Goal: Task Accomplishment & Management: Manage account settings

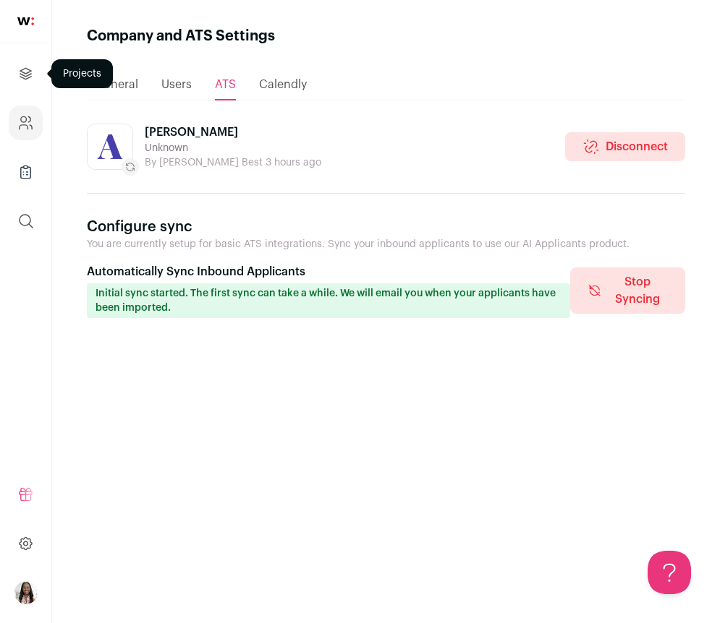
click at [29, 88] on link "Projects" at bounding box center [26, 73] width 34 height 35
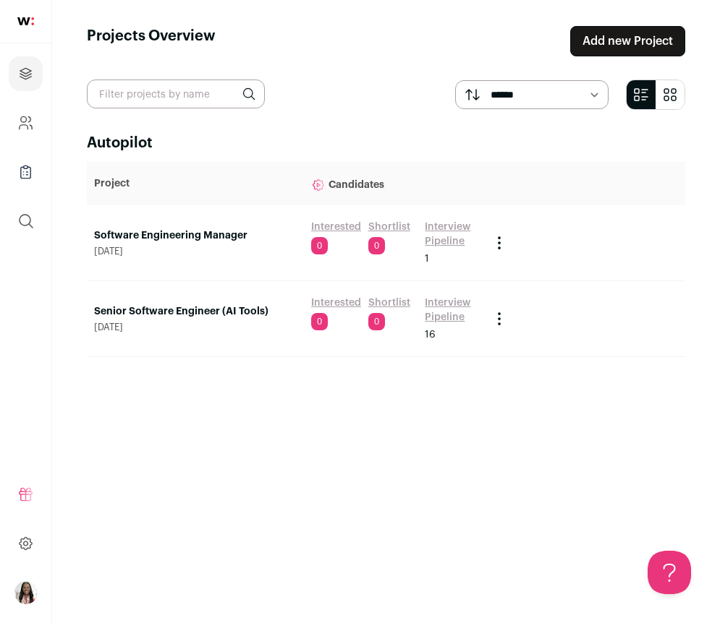
click at [215, 315] on link "Senior Software Engineer (AI Tools)" at bounding box center [195, 311] width 203 height 14
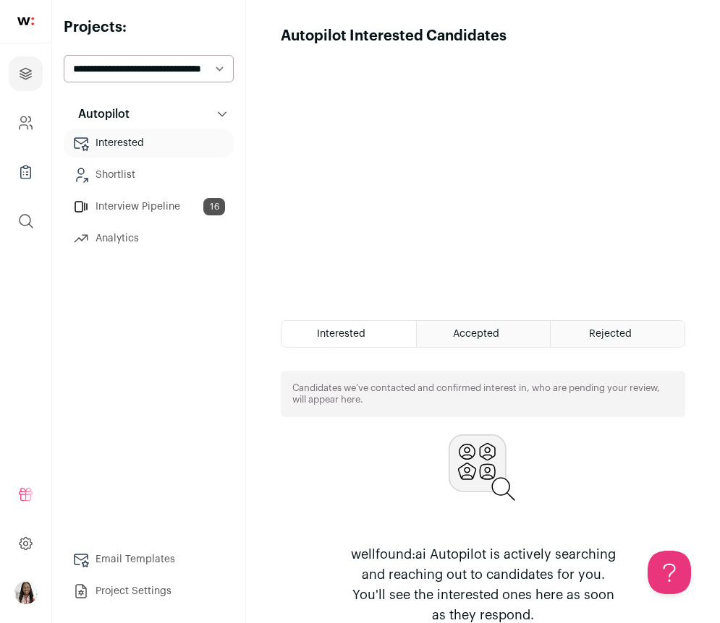
click at [438, 338] on div "Accepted" at bounding box center [484, 334] width 134 height 26
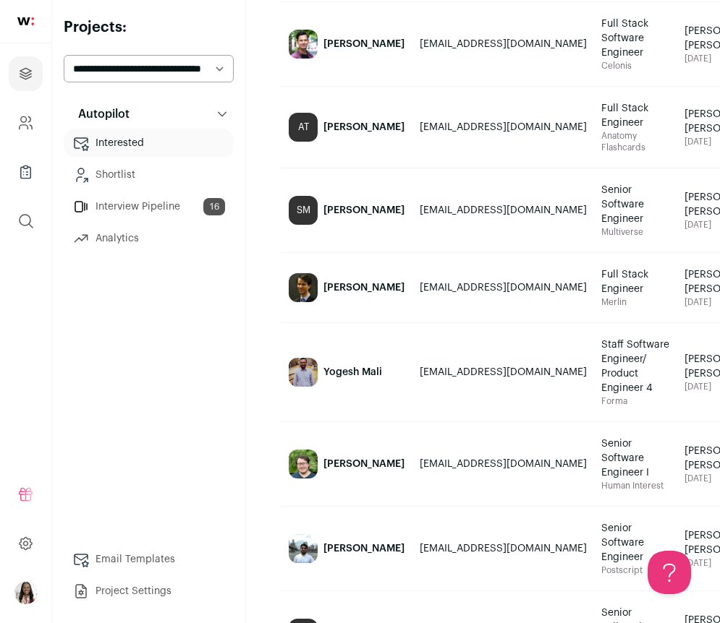
scroll to position [903, 0]
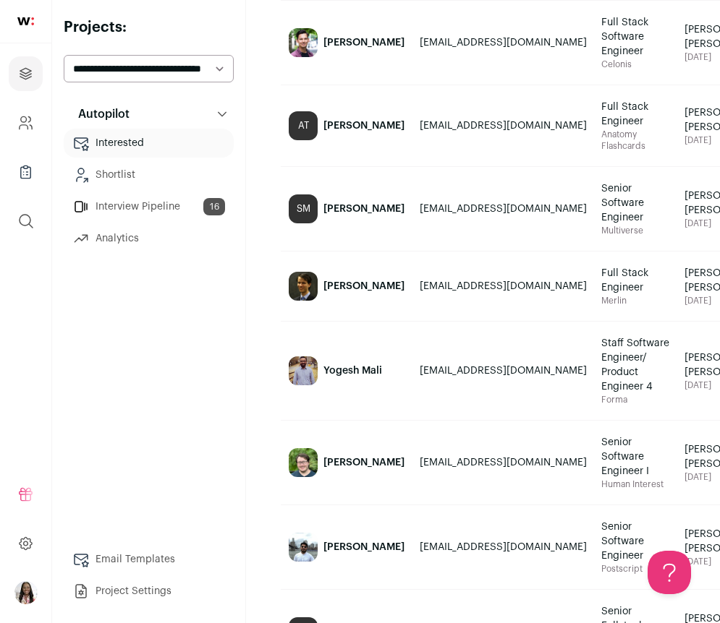
click at [344, 216] on div "Sathyan Mathai" at bounding box center [363, 209] width 81 height 14
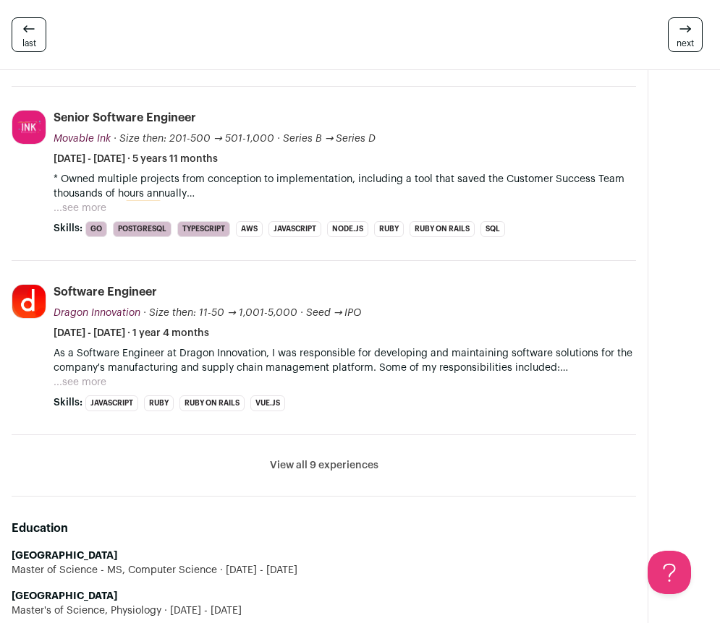
scroll to position [593, 0]
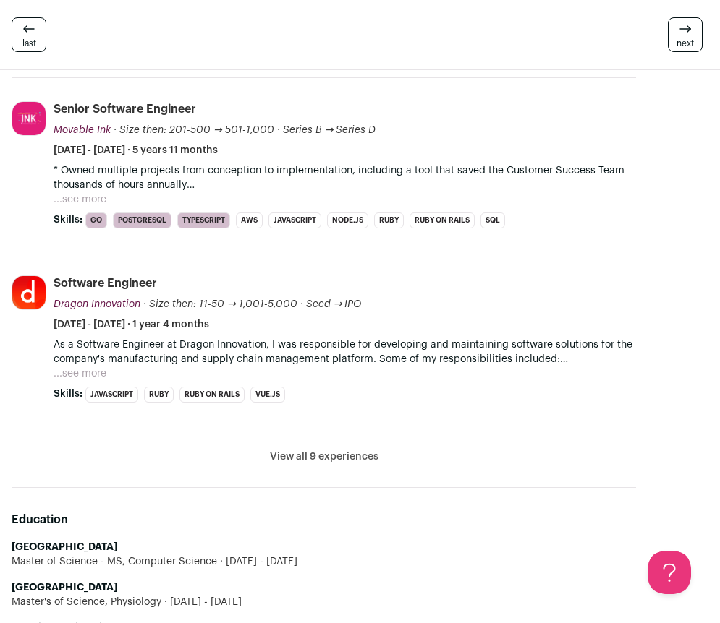
click at [320, 459] on button "View all 9 experiences" at bounding box center [324, 457] width 108 height 14
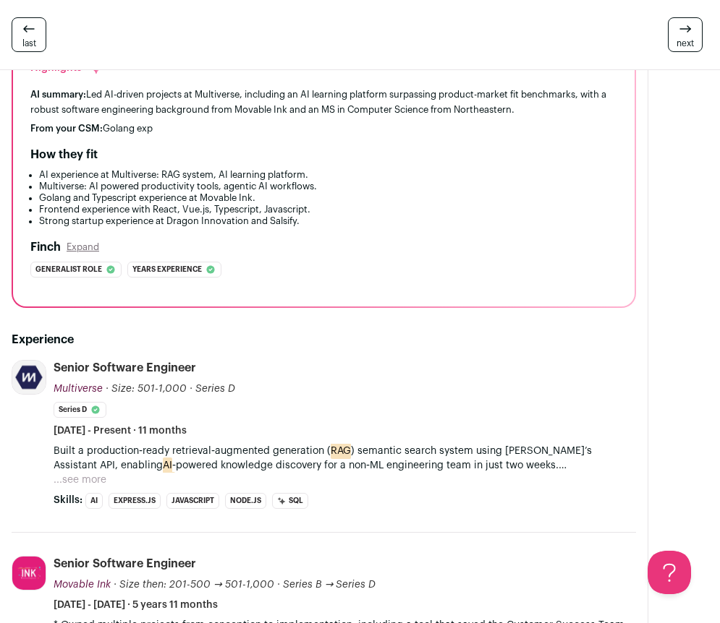
scroll to position [132, 0]
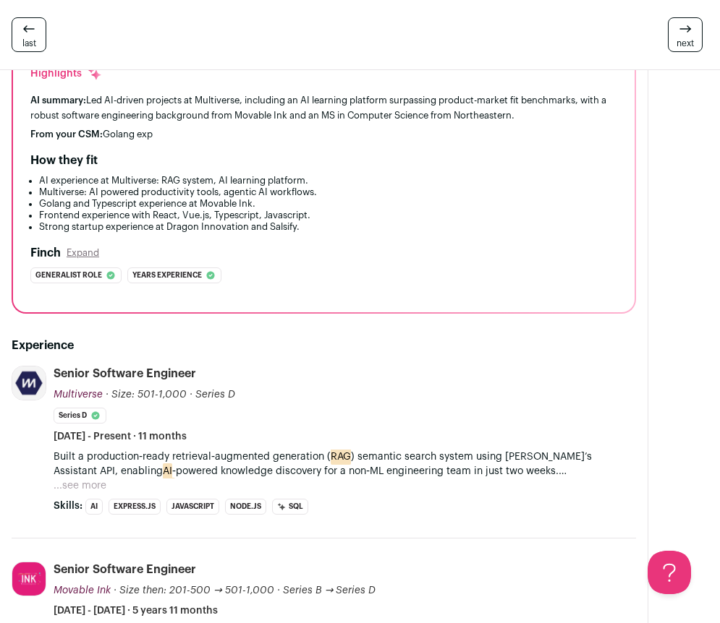
click at [96, 487] on button "...see more" at bounding box center [80, 486] width 53 height 14
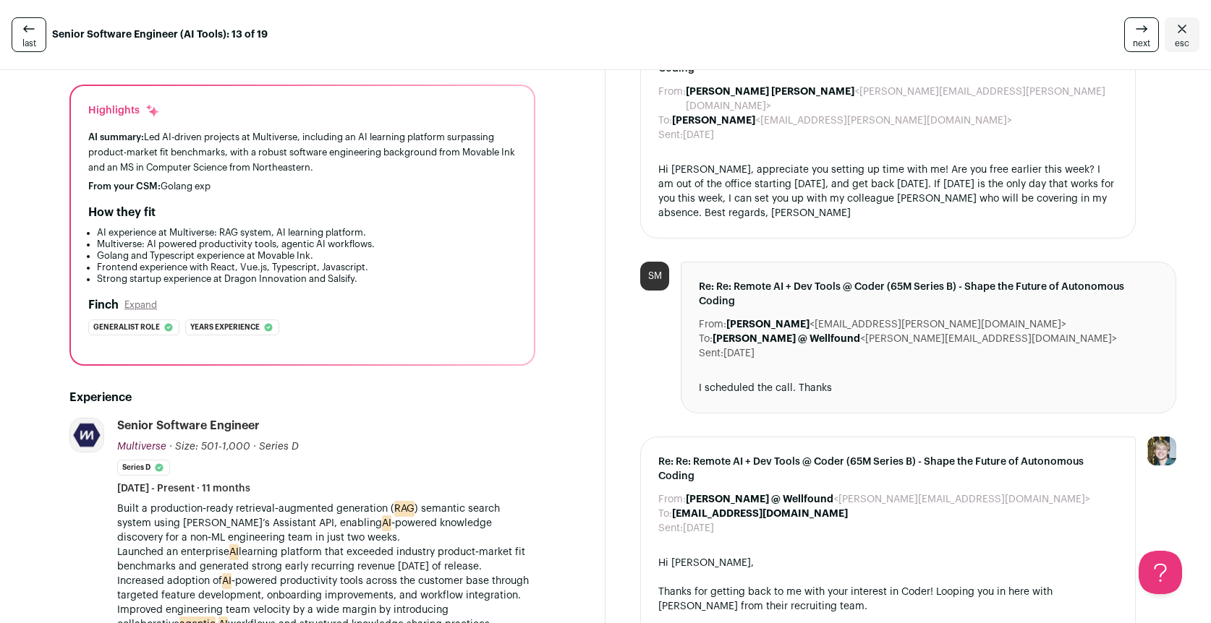
scroll to position [0, 0]
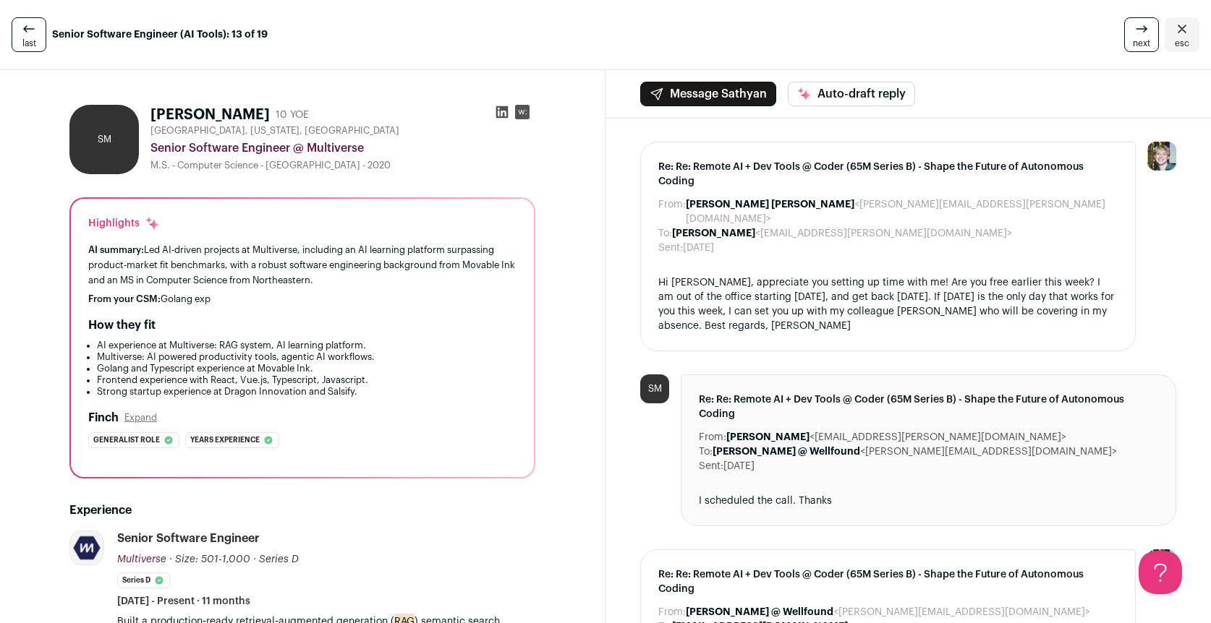
click at [1191, 34] on link "esc" at bounding box center [1181, 34] width 35 height 35
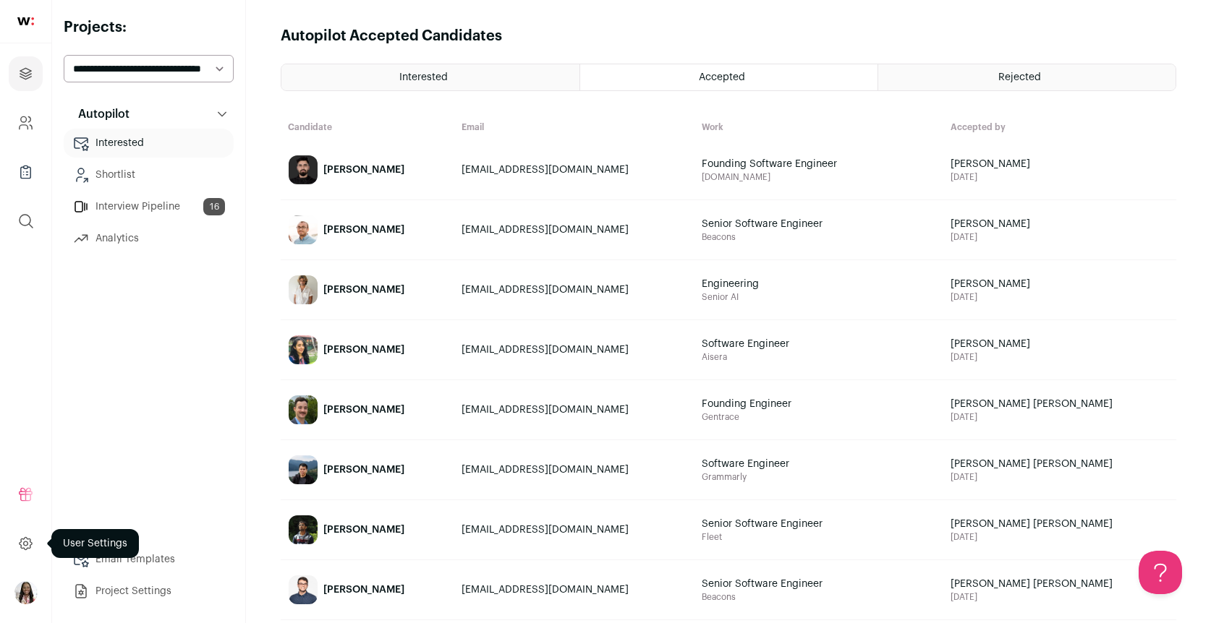
click at [29, 542] on icon at bounding box center [26, 543] width 12 height 12
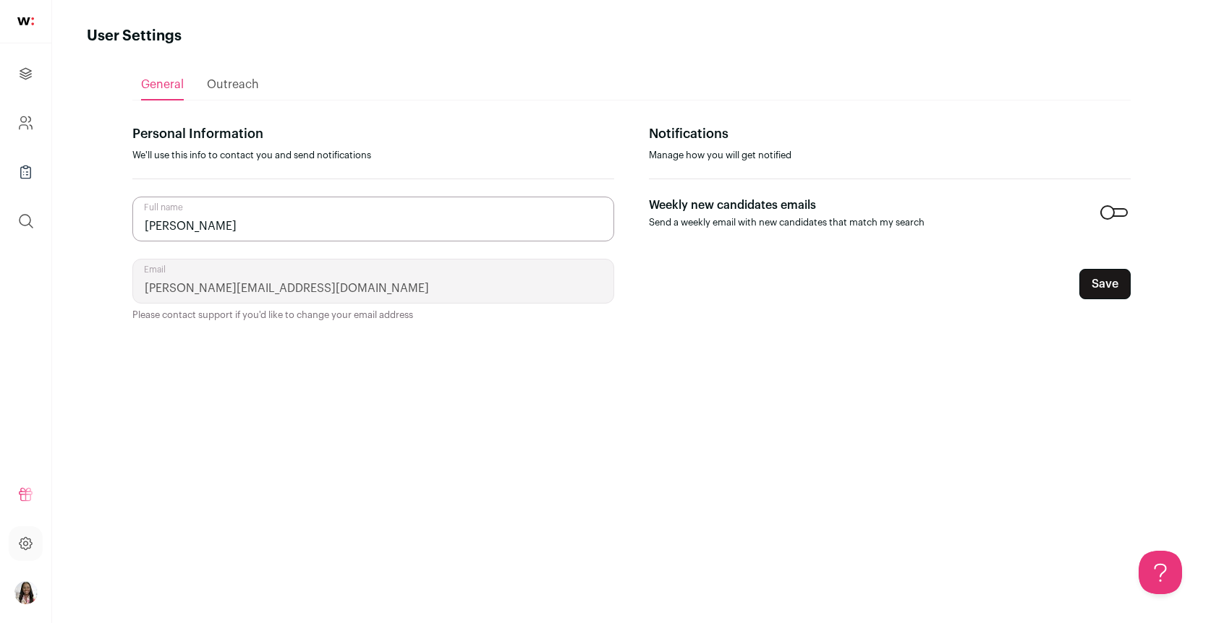
click at [233, 82] on span "Outreach" at bounding box center [233, 85] width 52 height 12
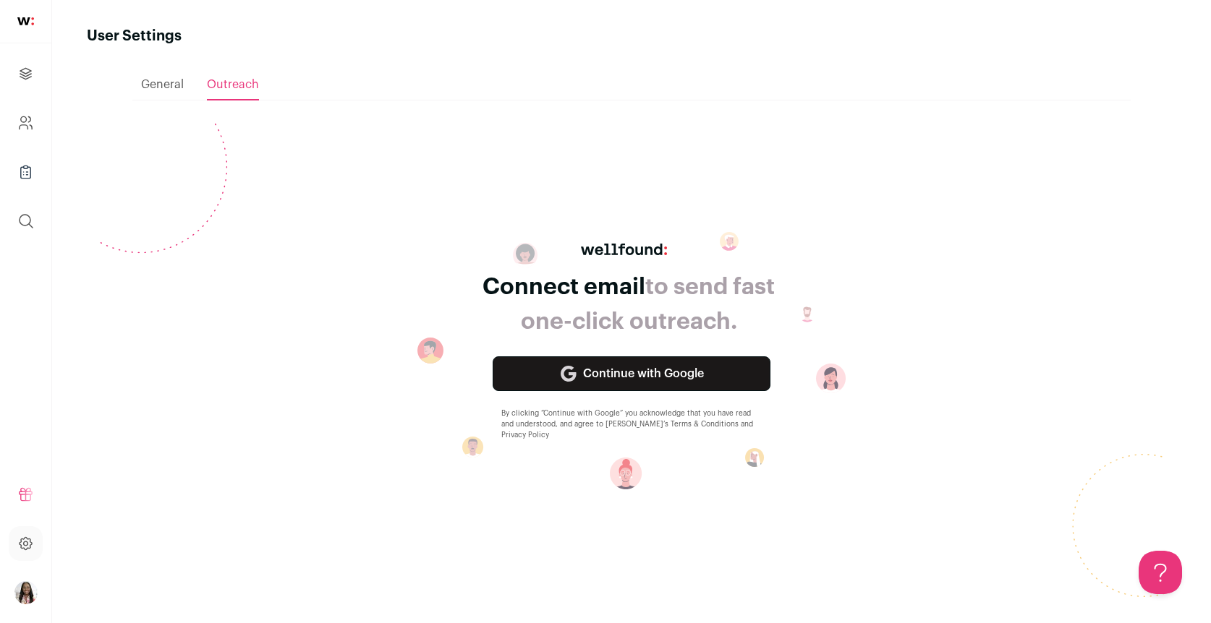
click at [664, 368] on link "Continue with Google" at bounding box center [632, 374] width 278 height 35
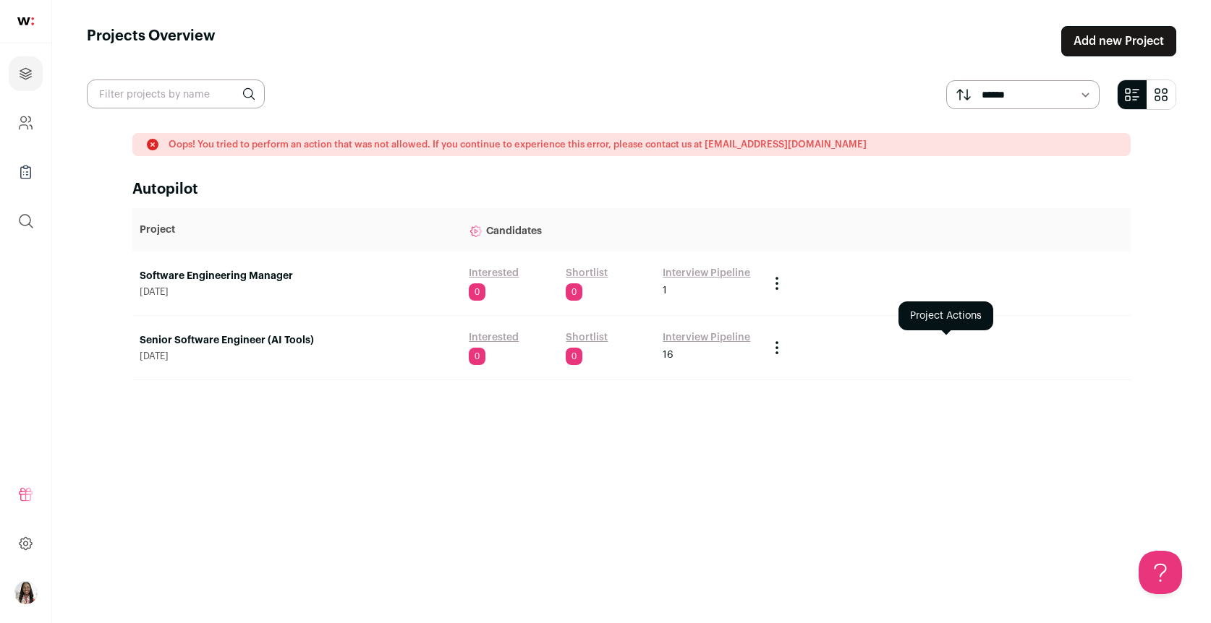
click at [777, 350] on icon "Project Actions" at bounding box center [776, 347] width 17 height 17
click at [714, 339] on link "Interview Pipeline" at bounding box center [707, 338] width 88 height 14
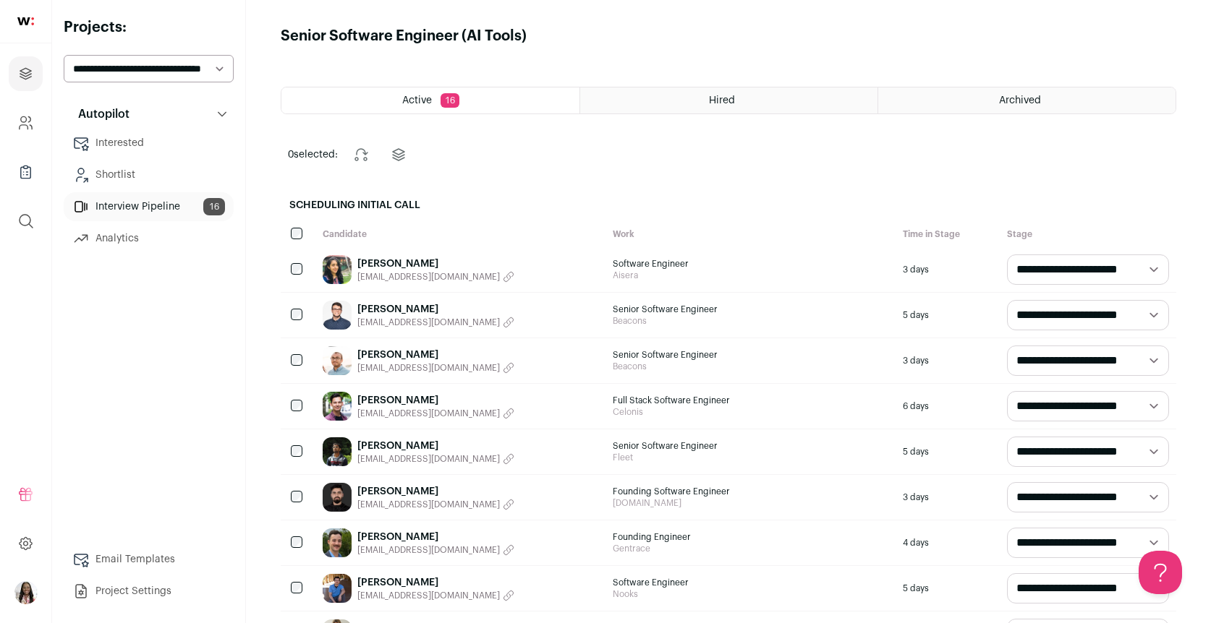
click at [138, 142] on link "Interested" at bounding box center [149, 143] width 170 height 29
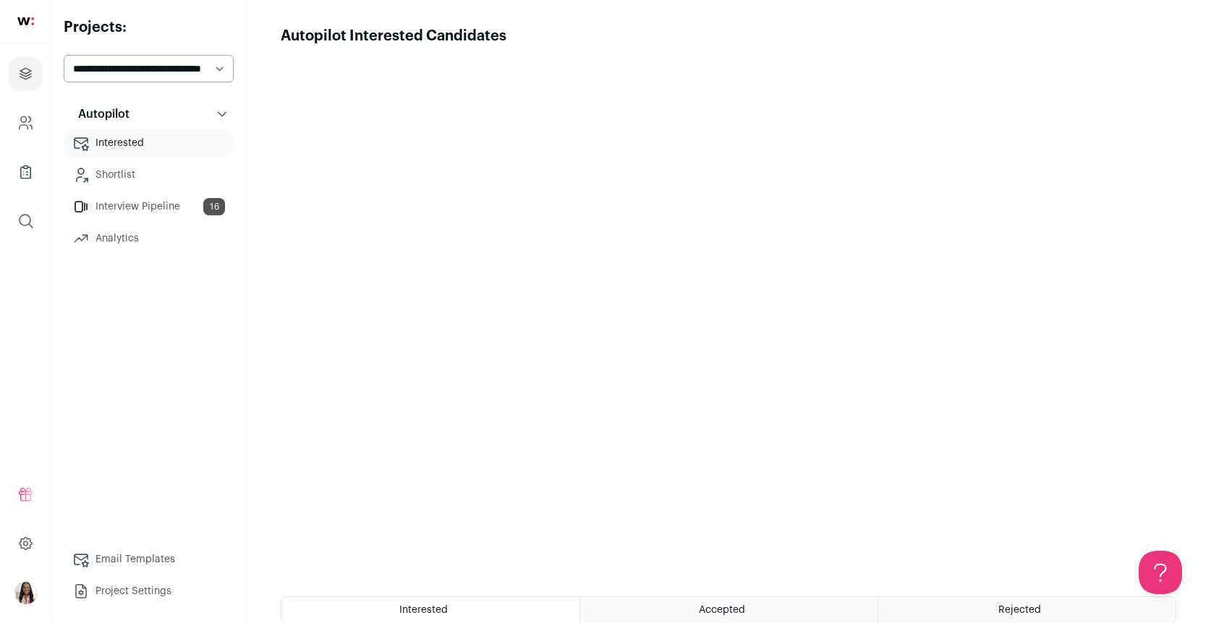
scroll to position [293, 0]
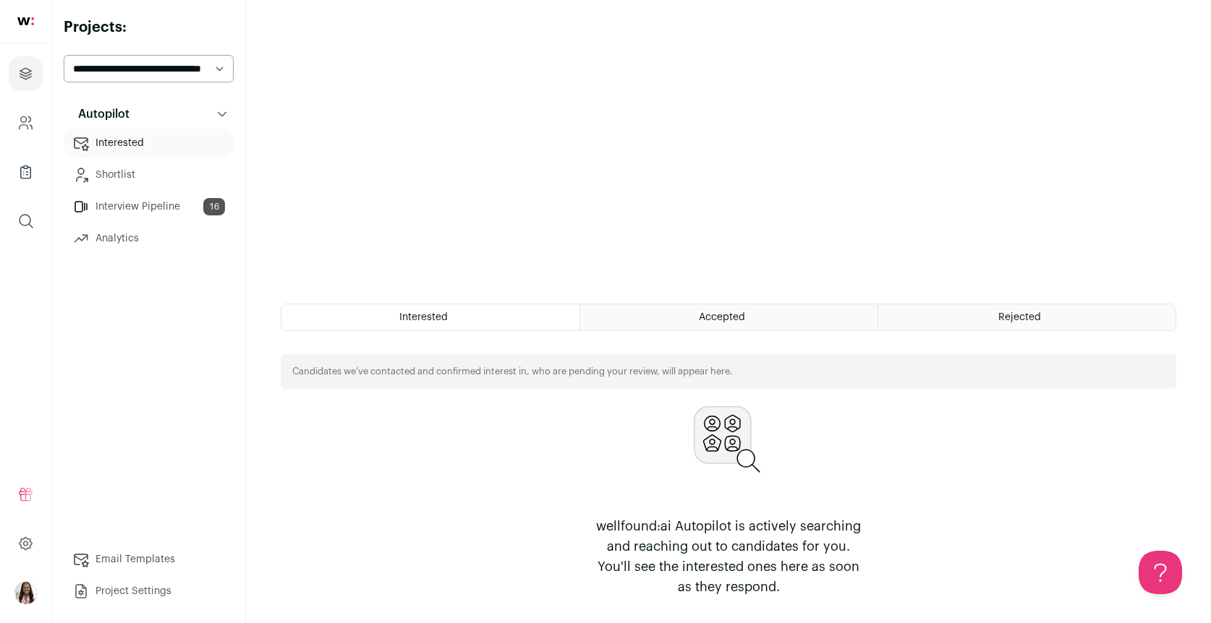
click at [744, 323] on div "Accepted" at bounding box center [728, 317] width 297 height 26
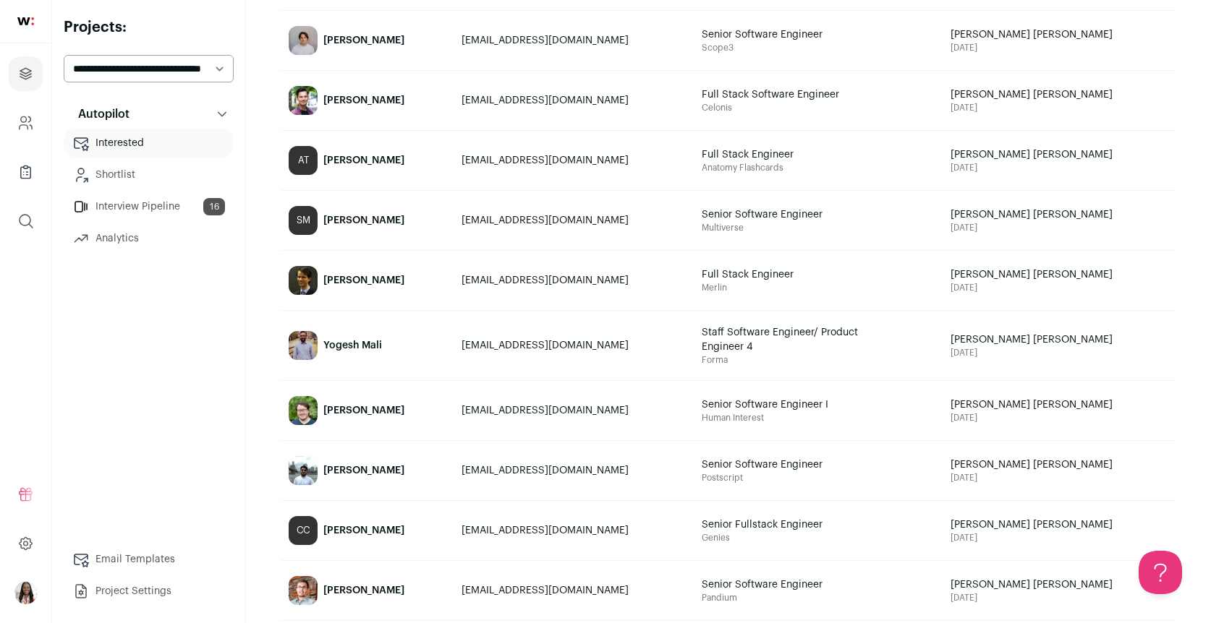
scroll to position [694, 0]
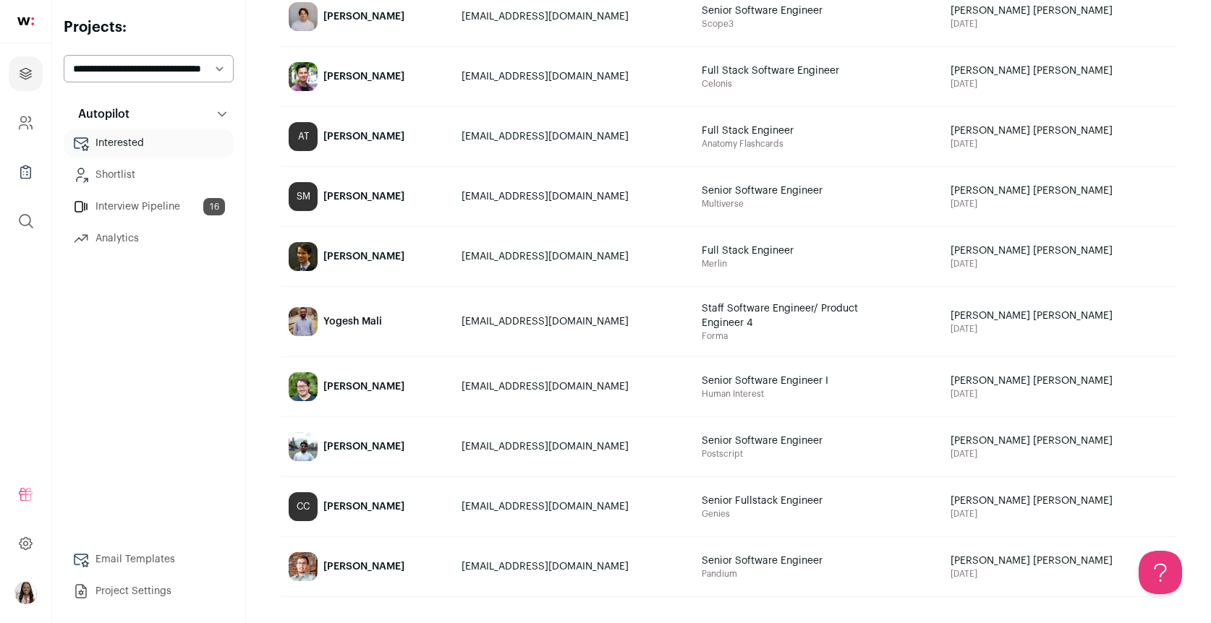
click at [27, 29] on link at bounding box center [25, 21] width 51 height 43
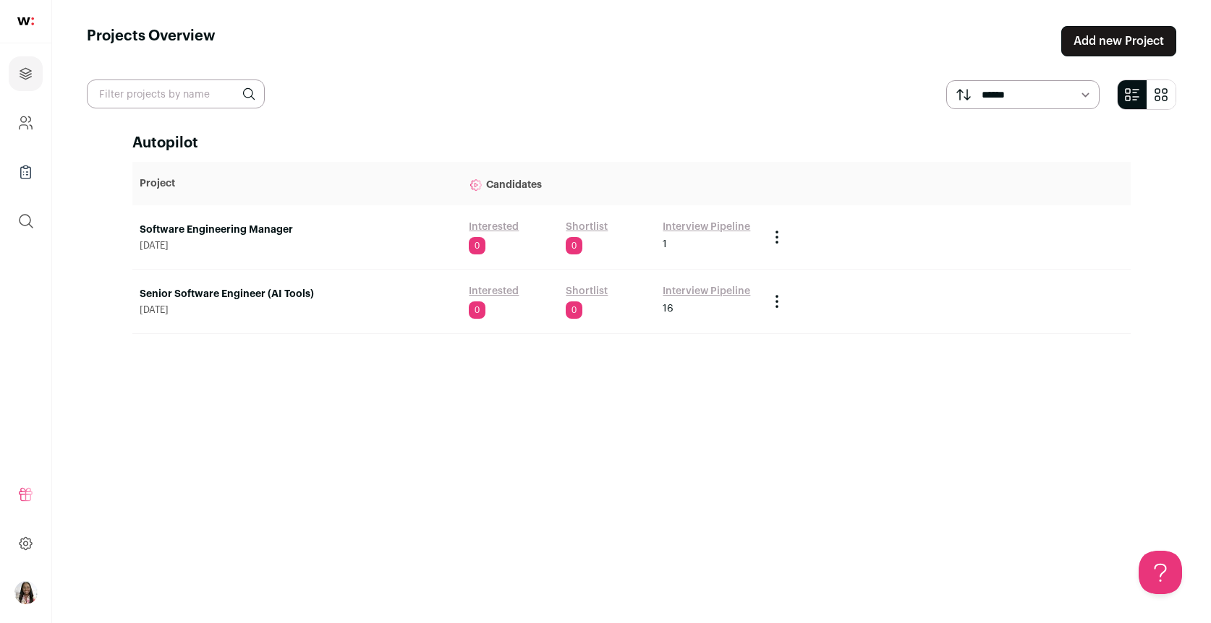
click at [299, 294] on link "Senior Software Engineer (AI Tools)" at bounding box center [297, 294] width 315 height 14
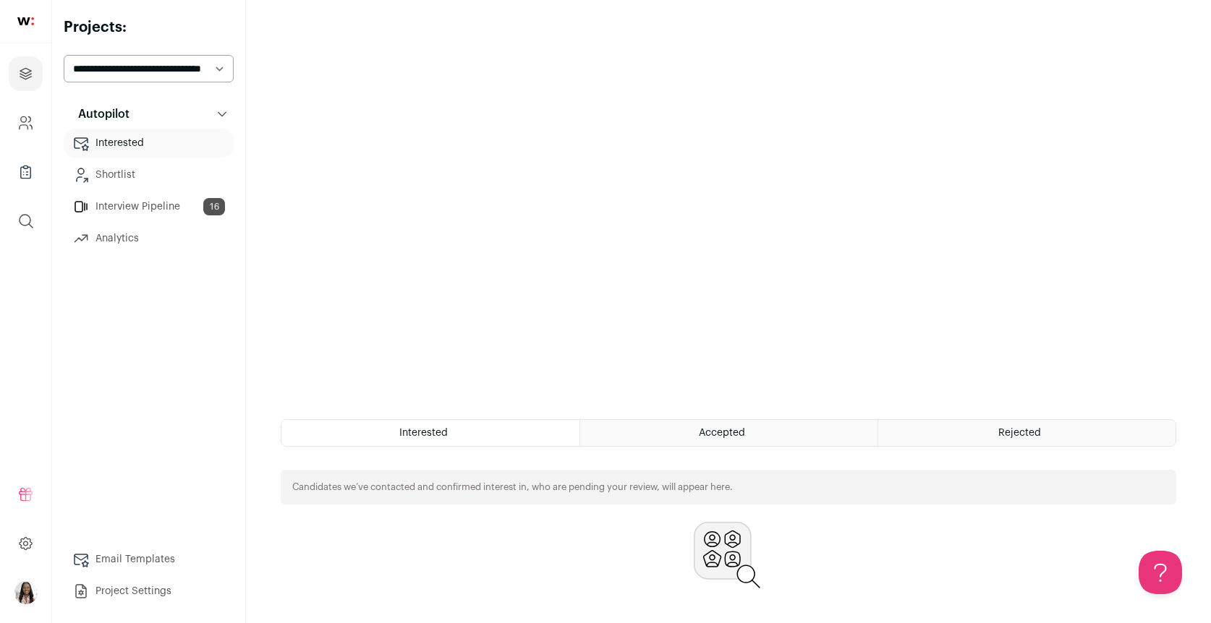
scroll to position [249, 0]
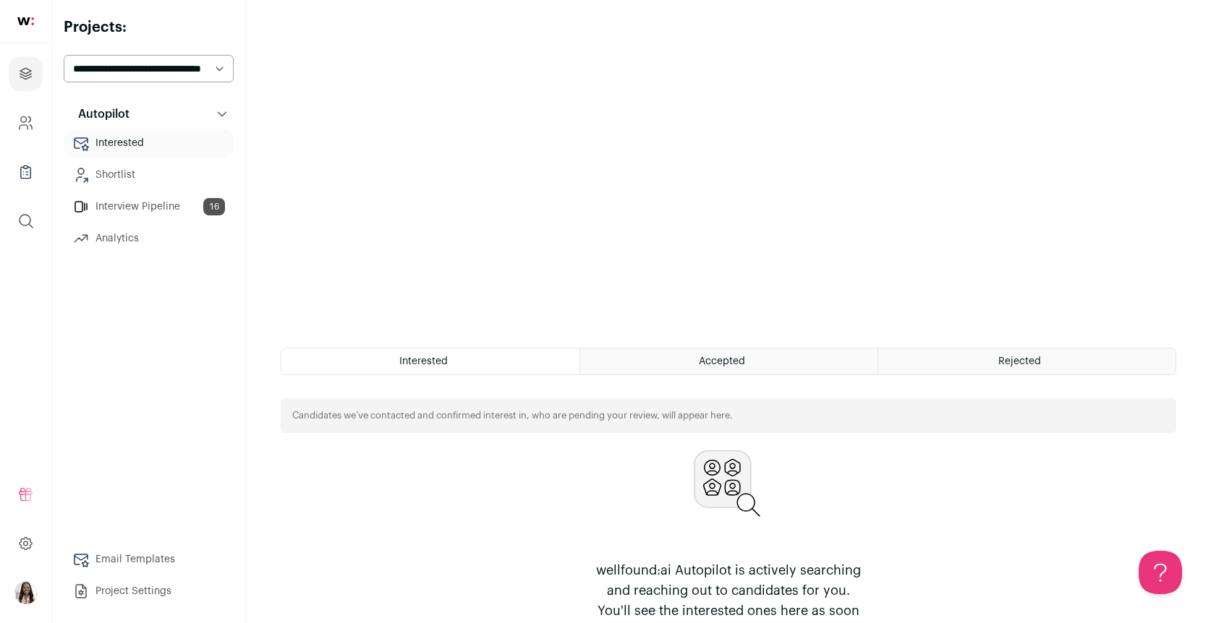
click at [666, 363] on div "Accepted" at bounding box center [728, 362] width 297 height 26
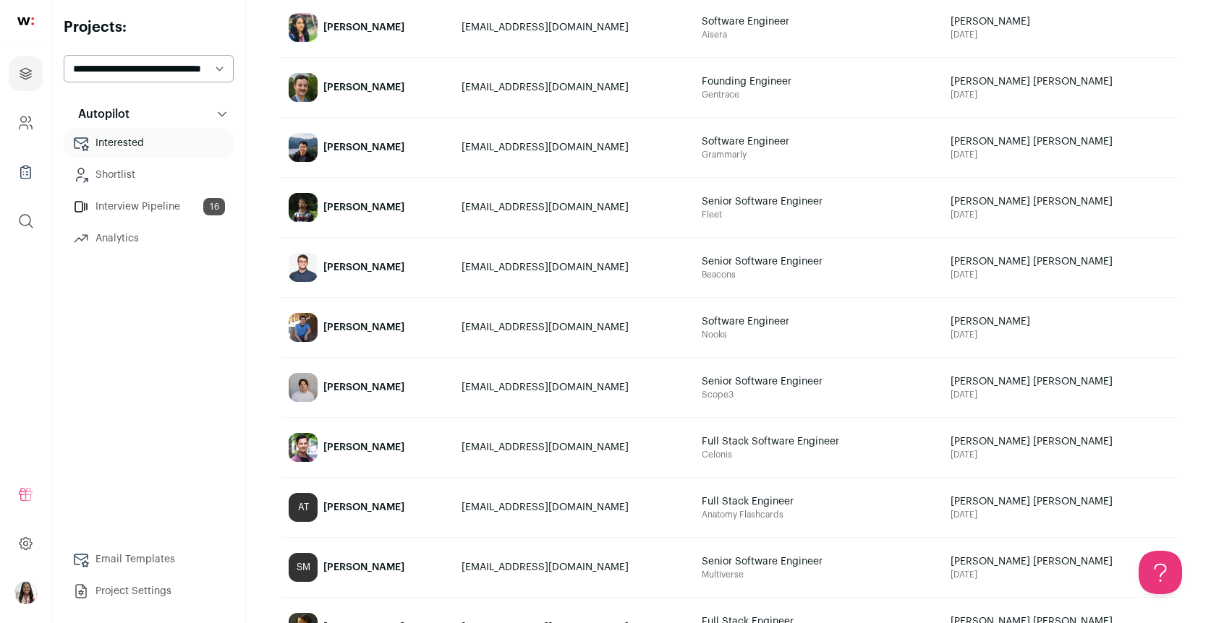
scroll to position [325, 0]
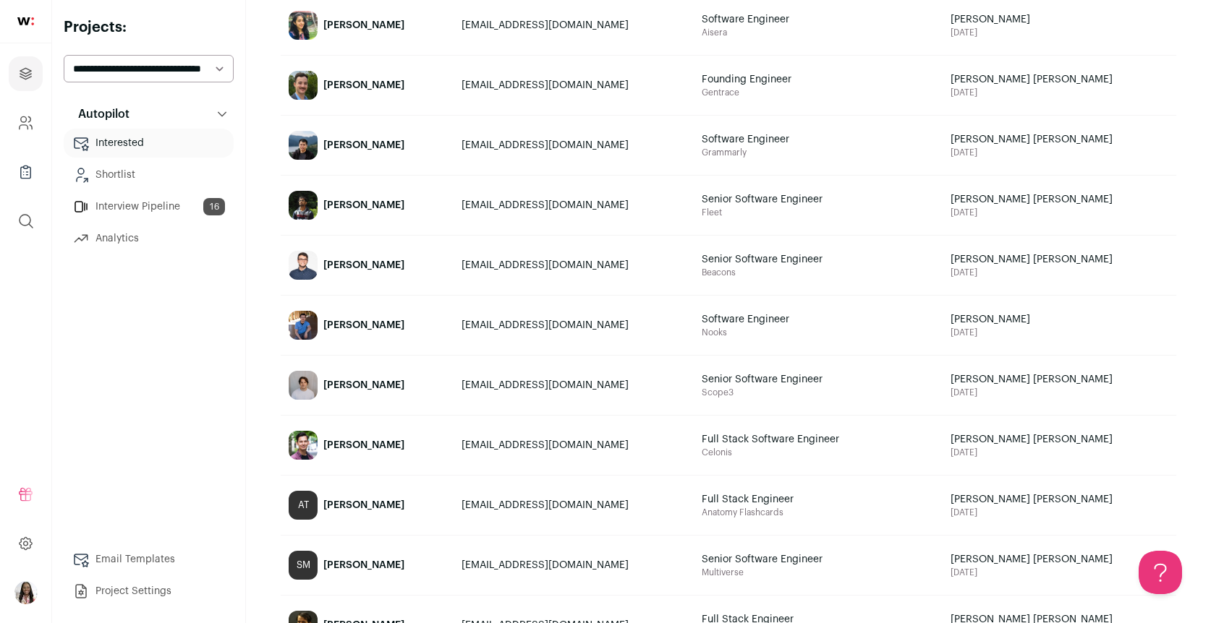
click at [357, 386] on div "[PERSON_NAME]" at bounding box center [363, 385] width 81 height 14
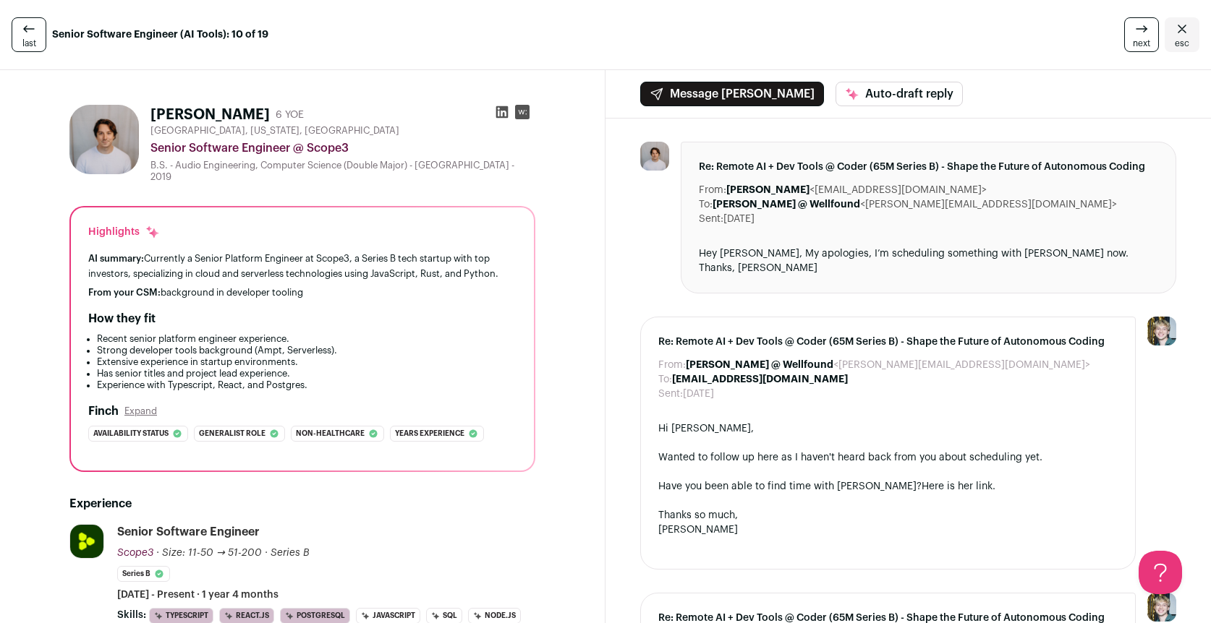
click at [1175, 46] on span "esc" at bounding box center [1182, 44] width 14 height 12
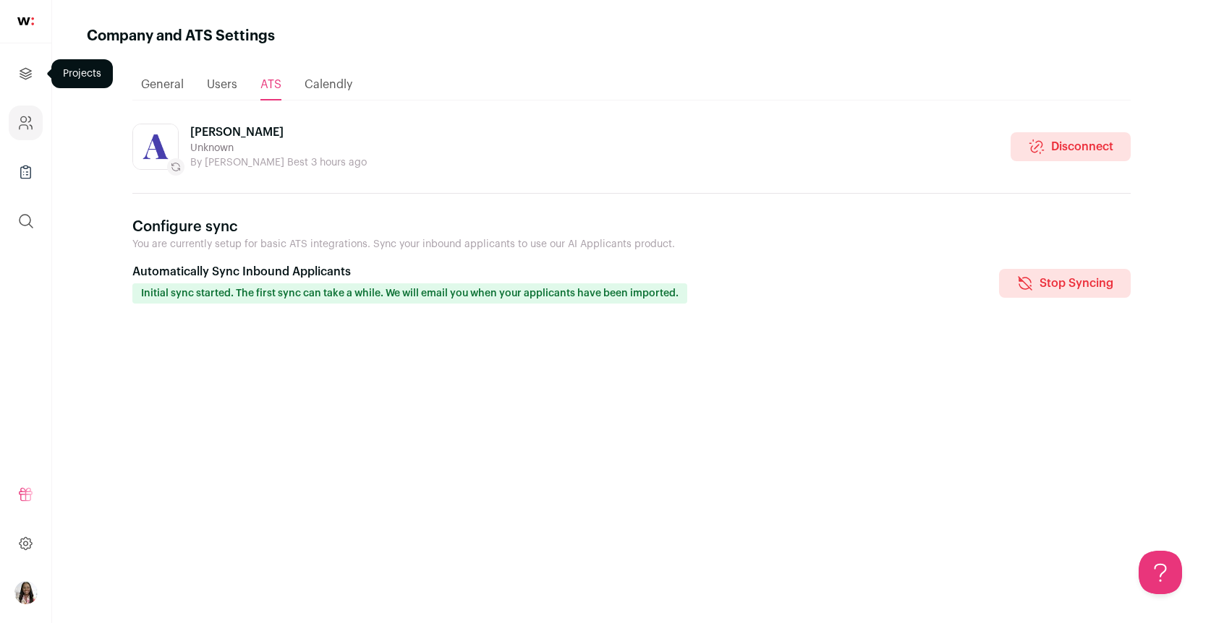
click at [28, 75] on icon "Projects" at bounding box center [25, 73] width 17 height 17
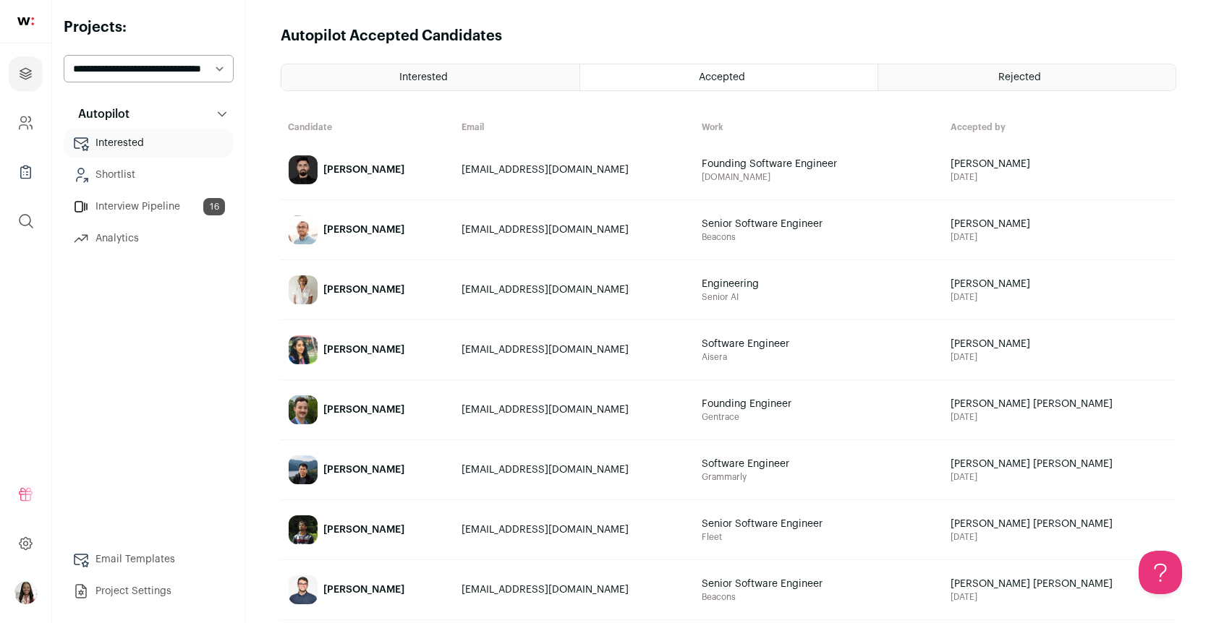
click at [124, 209] on link "Interview Pipeline 16" at bounding box center [149, 206] width 170 height 29
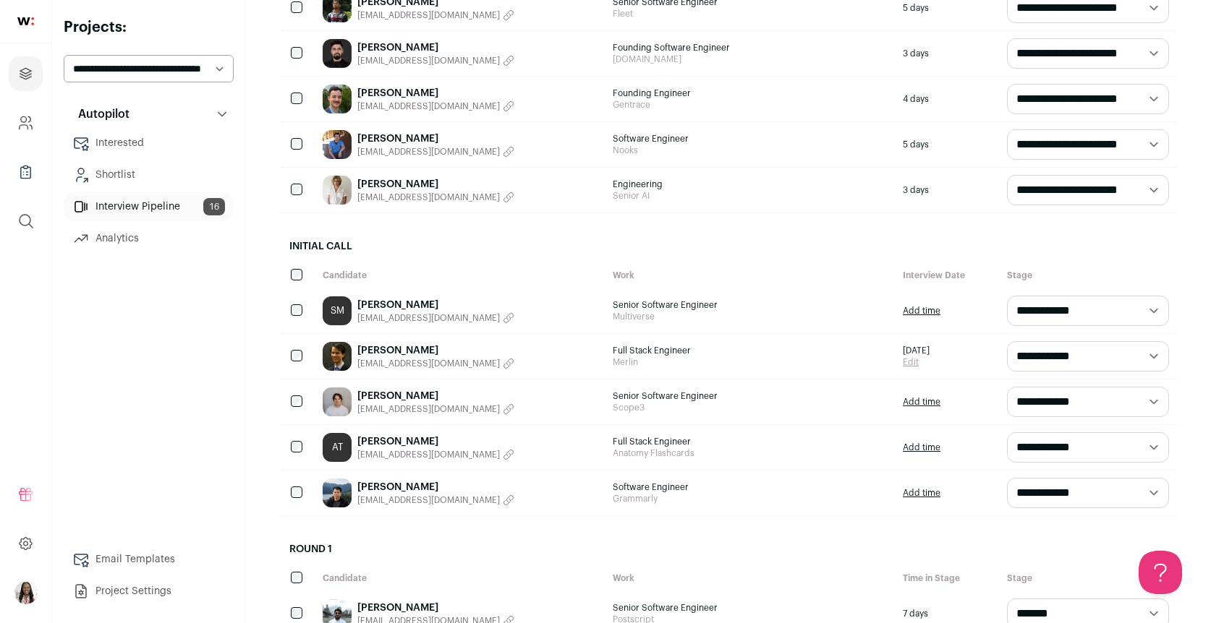
scroll to position [447, 0]
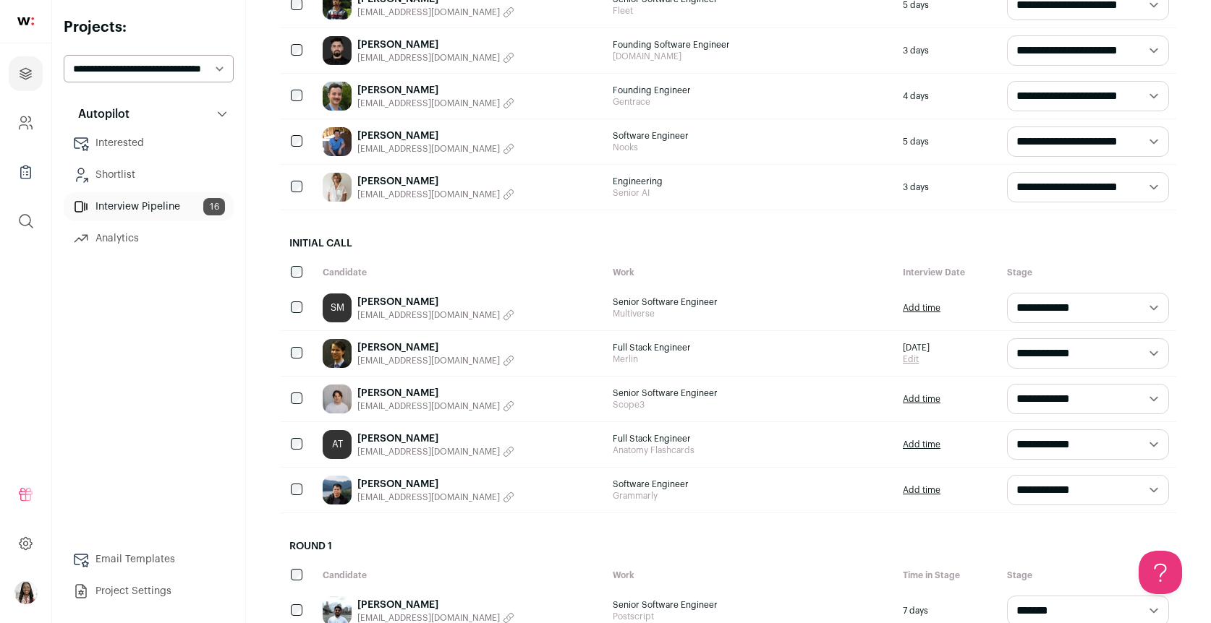
click at [1159, 353] on select "**********" at bounding box center [1088, 353] width 162 height 30
select select "**********"
click at [1007, 338] on select "**********" at bounding box center [1088, 353] width 162 height 30
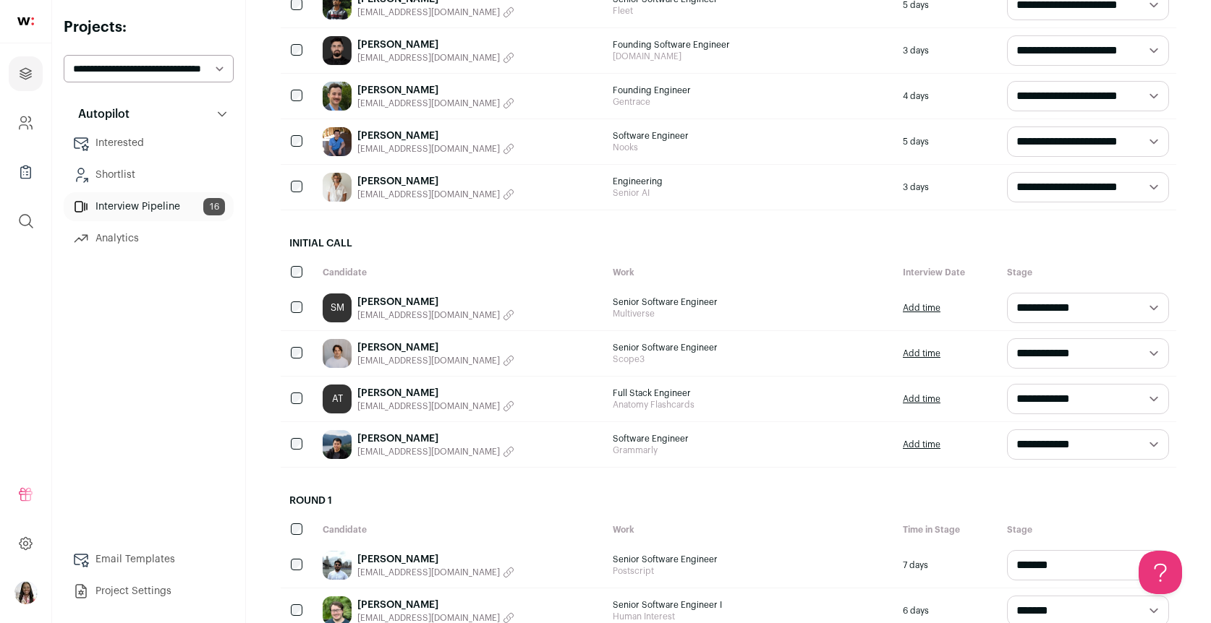
scroll to position [0, 0]
click at [404, 440] on link "[PERSON_NAME]" at bounding box center [435, 439] width 157 height 14
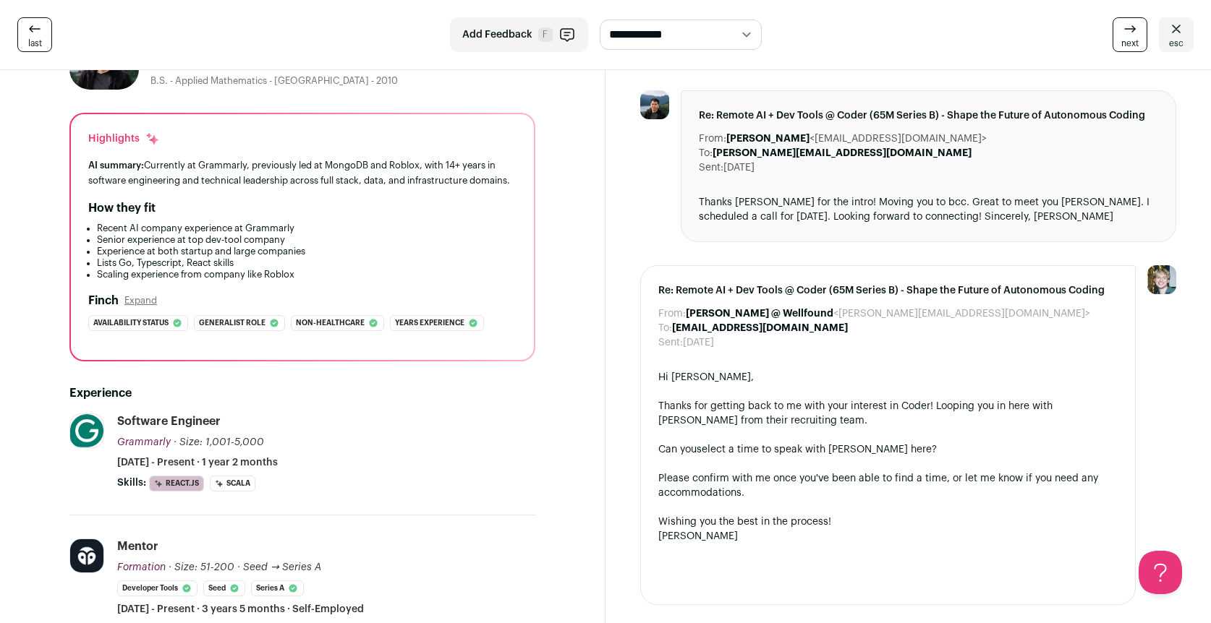
scroll to position [110, 0]
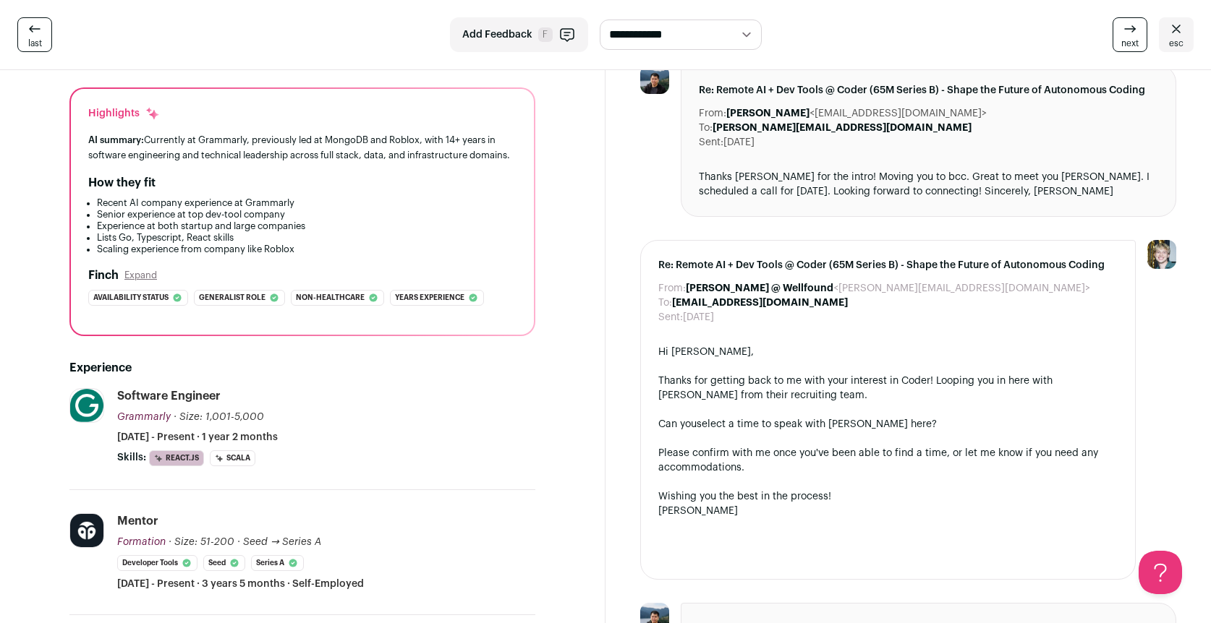
click at [133, 281] on button "Expand" at bounding box center [140, 276] width 33 height 12
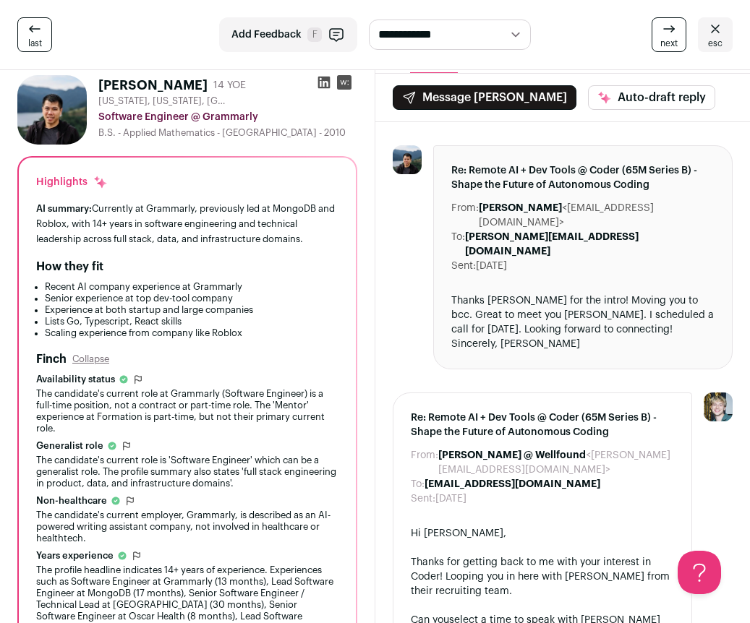
scroll to position [0, 0]
